Goal: Register for event/course

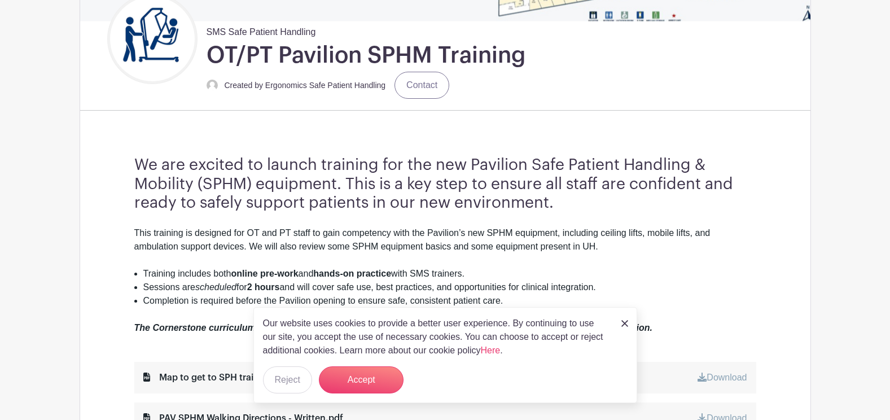
scroll to position [282, 0]
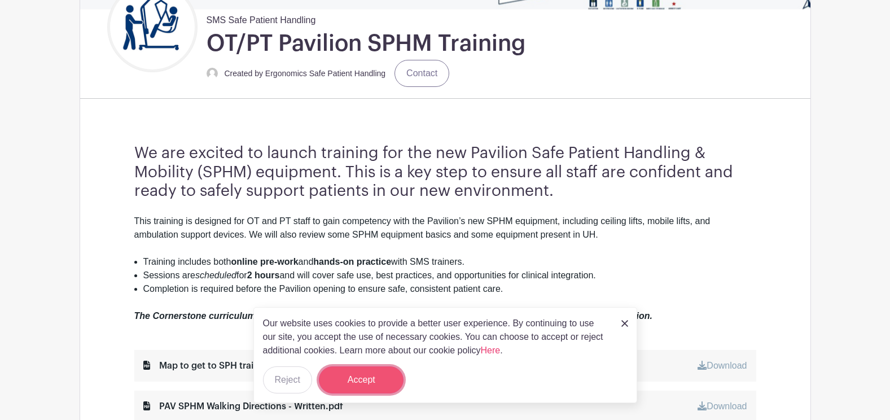
click at [371, 373] on button "Accept" at bounding box center [361, 379] width 85 height 27
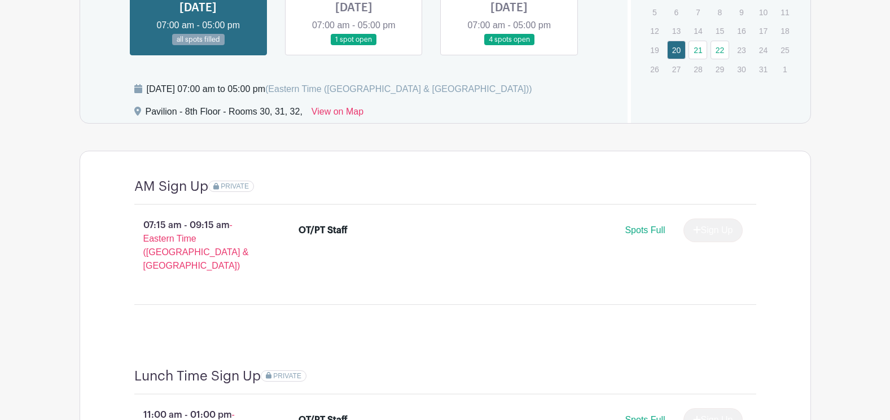
scroll to position [728, 0]
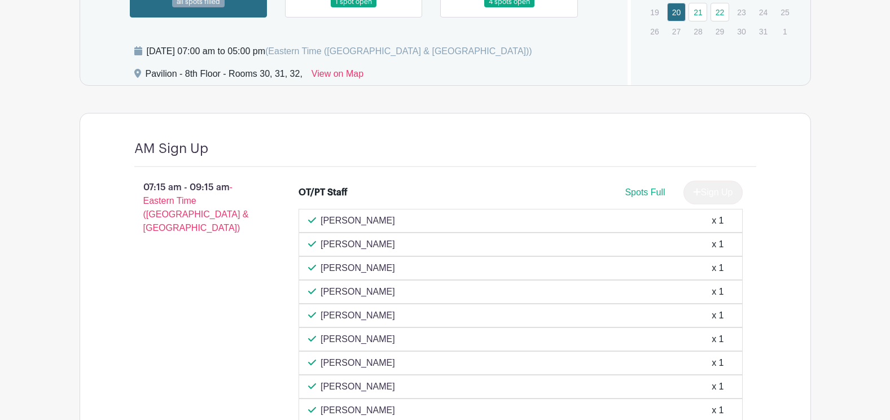
scroll to position [897, 0]
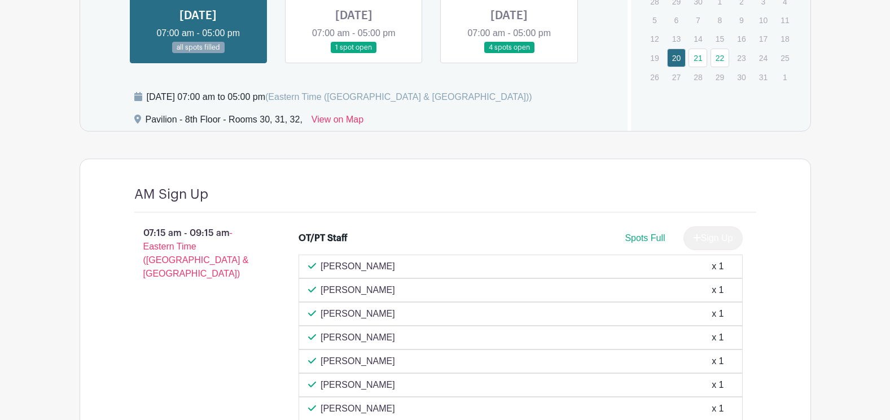
click at [354, 54] on link at bounding box center [354, 54] width 0 height 0
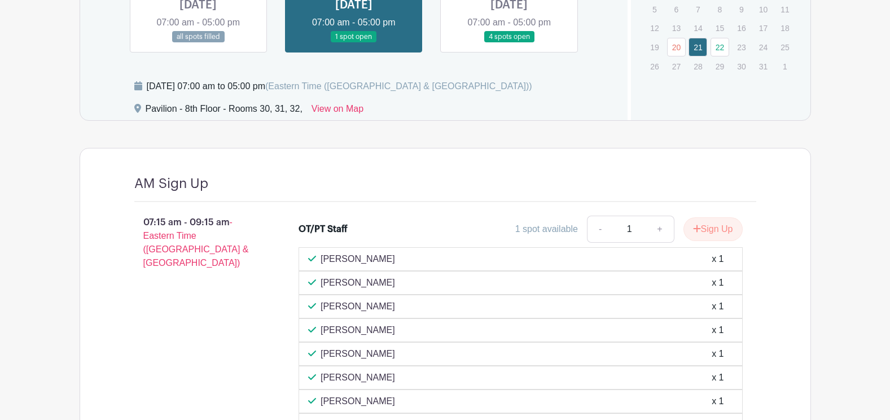
scroll to position [728, 0]
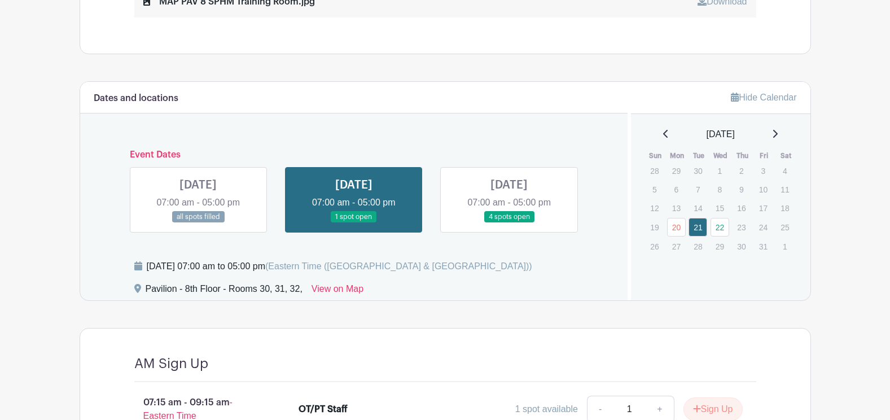
click at [509, 223] on link at bounding box center [509, 223] width 0 height 0
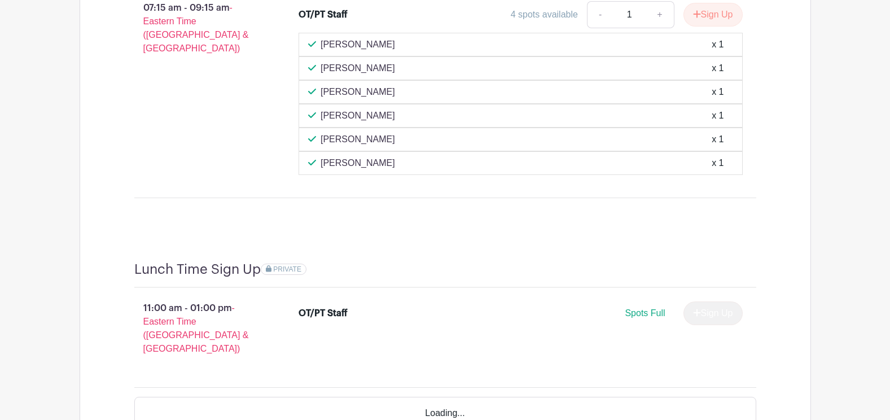
scroll to position [1123, 0]
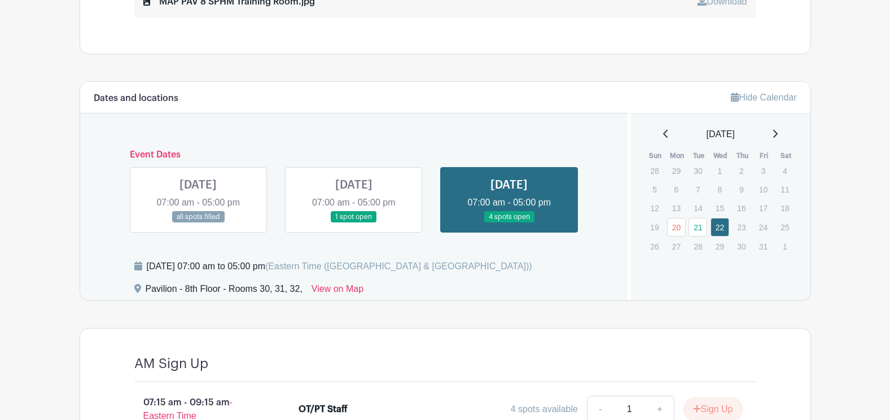
scroll to position [721, 0]
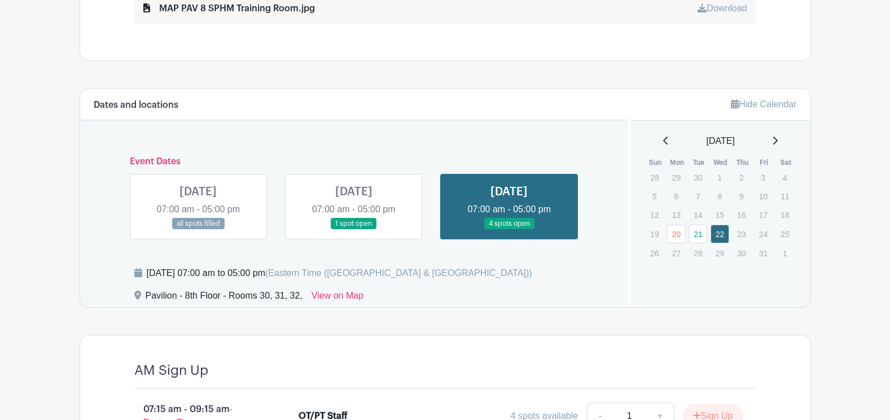
click at [354, 230] on link at bounding box center [354, 230] width 0 height 0
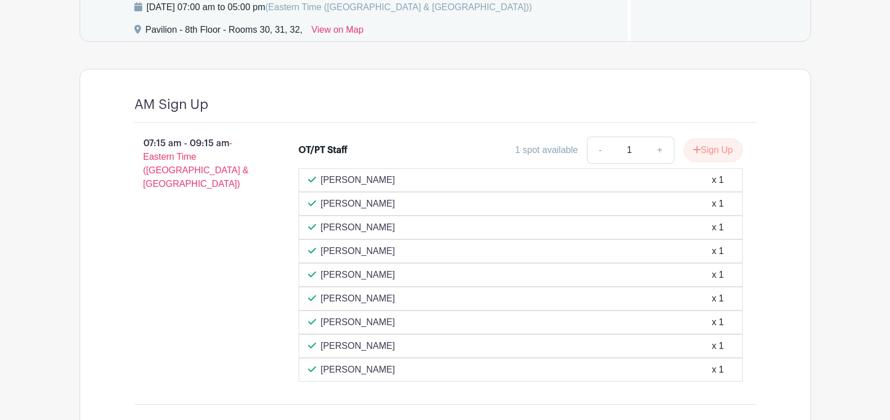
scroll to position [834, 0]
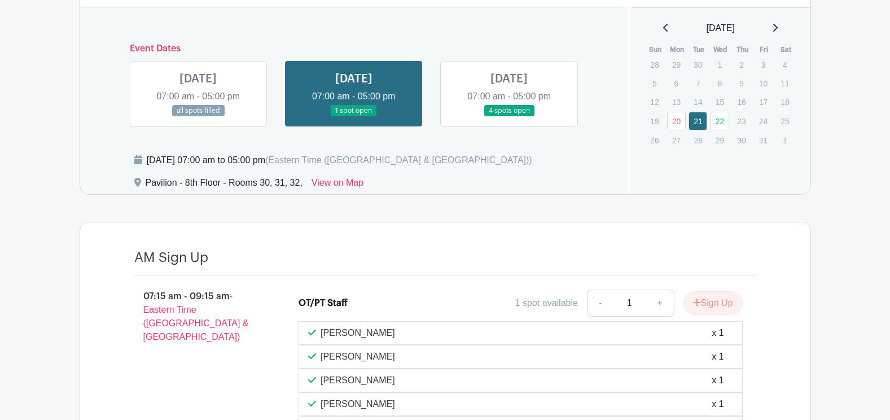
click at [198, 117] on link at bounding box center [198, 117] width 0 height 0
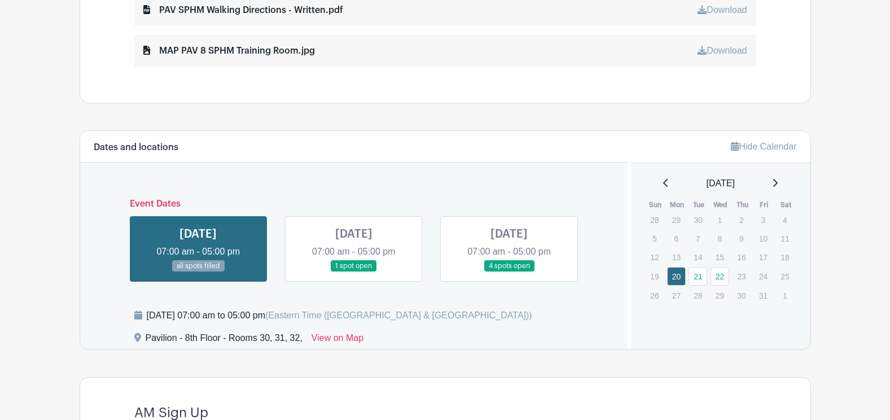
scroll to position [678, 0]
